Goal: Find specific page/section: Find specific page/section

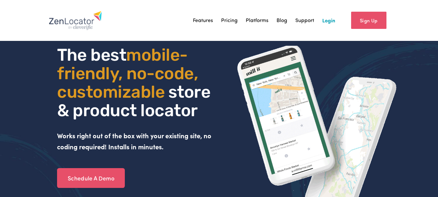
click at [333, 20] on link "Login" at bounding box center [329, 21] width 13 height 10
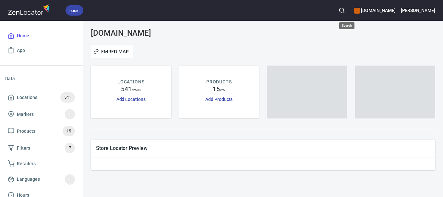
click at [345, 11] on icon "button" at bounding box center [342, 10] width 6 height 6
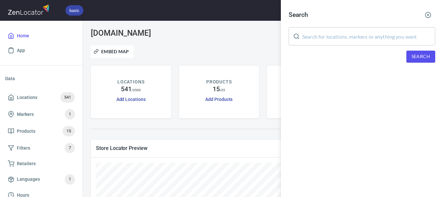
click at [333, 42] on input "text" at bounding box center [368, 36] width 133 height 18
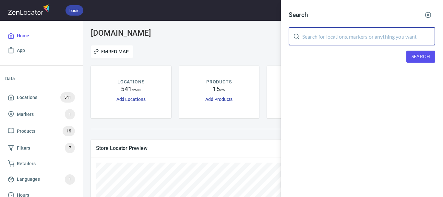
paste input "Napoli Fruit & Vegetable"
type input "Napoli Fruit & Vegetable"
click at [419, 59] on span "Search" at bounding box center [421, 57] width 18 height 8
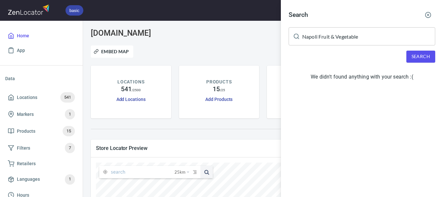
click at [248, 164] on div at bounding box center [221, 98] width 443 height 197
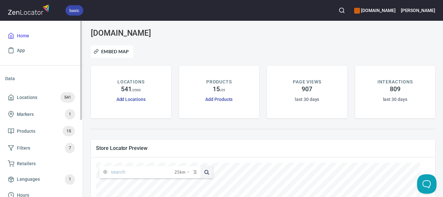
click at [47, 65] on div "Home App" at bounding box center [41, 43] width 83 height 44
click at [345, 10] on icon "button" at bounding box center [342, 10] width 6 height 6
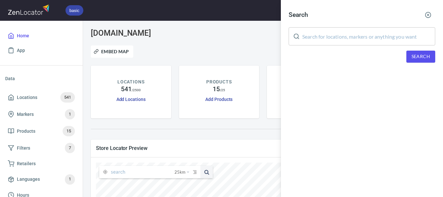
click at [381, 40] on input "text" at bounding box center [368, 36] width 133 height 18
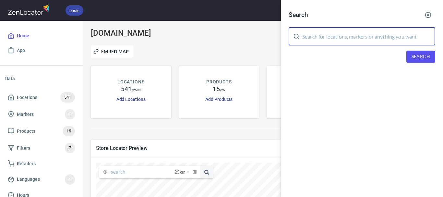
paste input "Iga Eve"
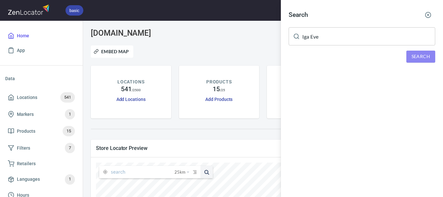
click at [422, 59] on span "Search" at bounding box center [421, 57] width 18 height 8
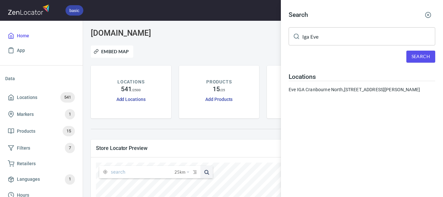
click at [313, 38] on input "Iga Eve" at bounding box center [368, 36] width 133 height 18
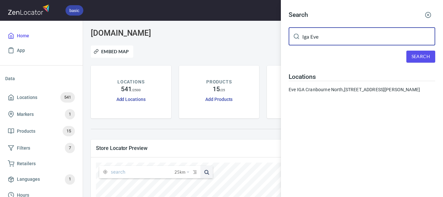
click at [313, 38] on input "Iga Eve" at bounding box center [368, 36] width 133 height 18
paste input "[PERSON_NAME]"
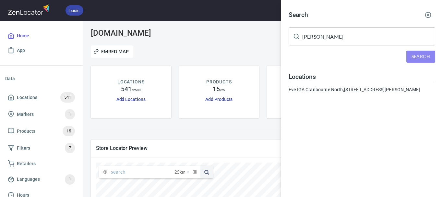
click at [423, 56] on span "Search" at bounding box center [421, 57] width 18 height 8
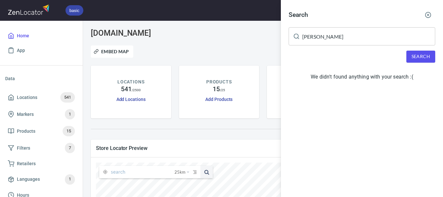
click at [343, 44] on input "[PERSON_NAME]" at bounding box center [368, 36] width 133 height 18
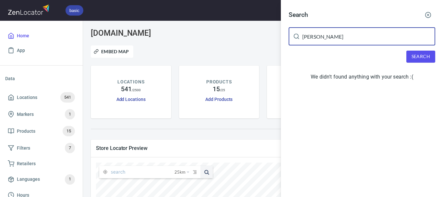
click at [343, 44] on input "[PERSON_NAME]" at bounding box center [368, 36] width 133 height 18
paste input "PK Free Range Butchers"
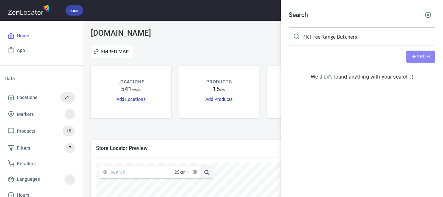
click at [421, 56] on span "Search" at bounding box center [421, 57] width 18 height 8
click at [340, 40] on input "PK Free Range Butchers" at bounding box center [368, 36] width 133 height 18
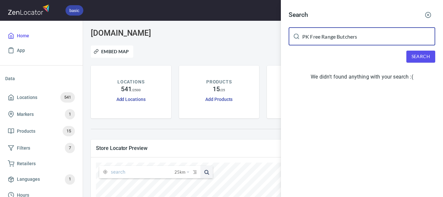
click at [340, 40] on input "PK Free Range Butchers" at bounding box center [368, 36] width 133 height 18
paste input "[PERSON_NAME] Quality Fruit"
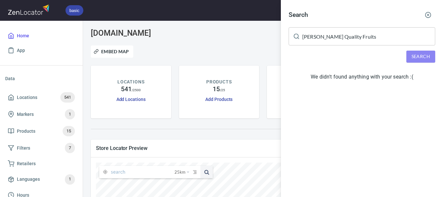
click at [417, 59] on span "Search" at bounding box center [421, 57] width 18 height 8
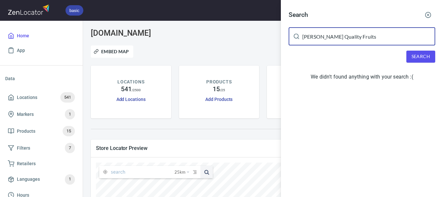
click at [352, 39] on input "[PERSON_NAME] Quality Fruits" at bounding box center [368, 36] width 133 height 18
paste input "[URL][DOMAIN_NAME]"
click at [424, 57] on span "Search" at bounding box center [421, 57] width 18 height 8
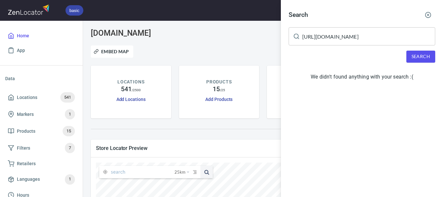
click at [362, 40] on input "[URL][DOMAIN_NAME]" at bounding box center [368, 36] width 133 height 18
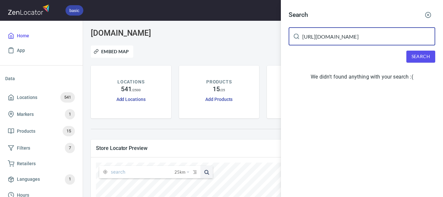
click at [362, 40] on input "[URL][DOMAIN_NAME]" at bounding box center [368, 36] width 133 height 18
paste input "[PERSON_NAME] Quality Fruits"
type input "[PERSON_NAME] Quality Fruits"
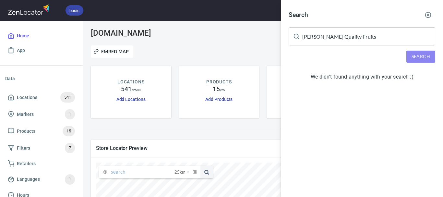
click at [424, 55] on span "Search" at bounding box center [421, 57] width 18 height 8
